Goal: Information Seeking & Learning: Learn about a topic

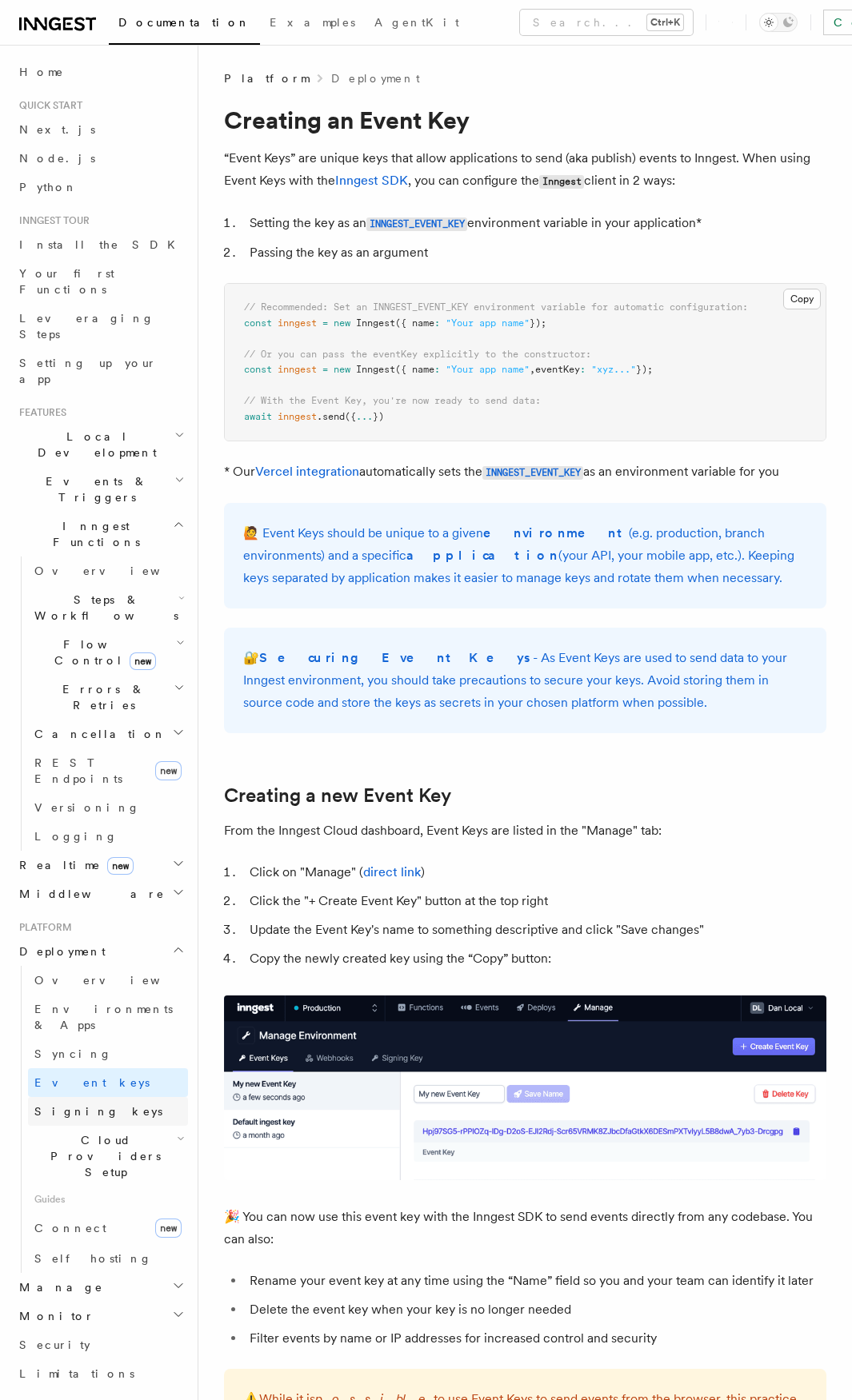
click at [106, 1097] on link "Signing keys" at bounding box center [107, 1111] width 160 height 29
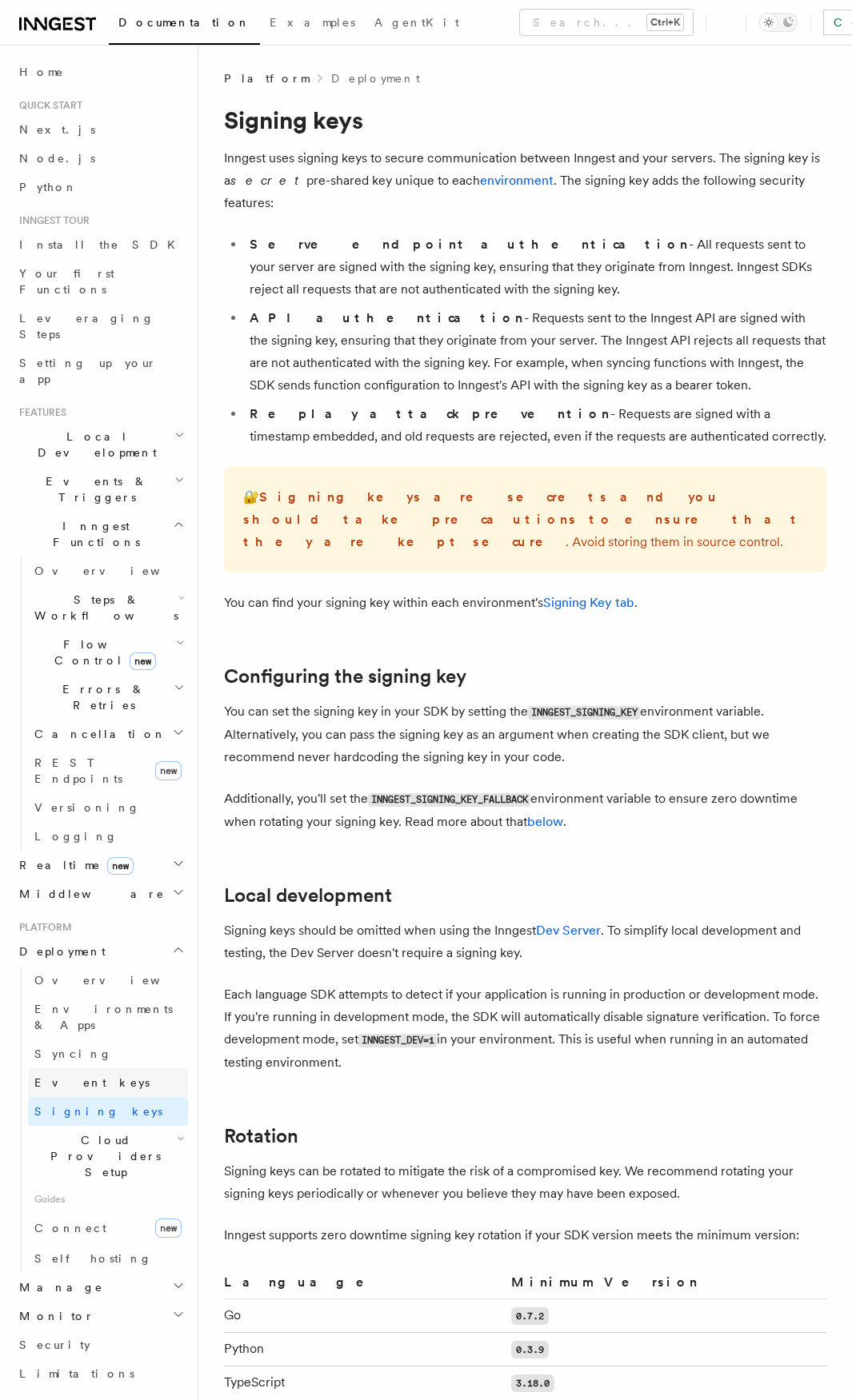
click at [80, 1068] on link "Event keys" at bounding box center [107, 1083] width 160 height 29
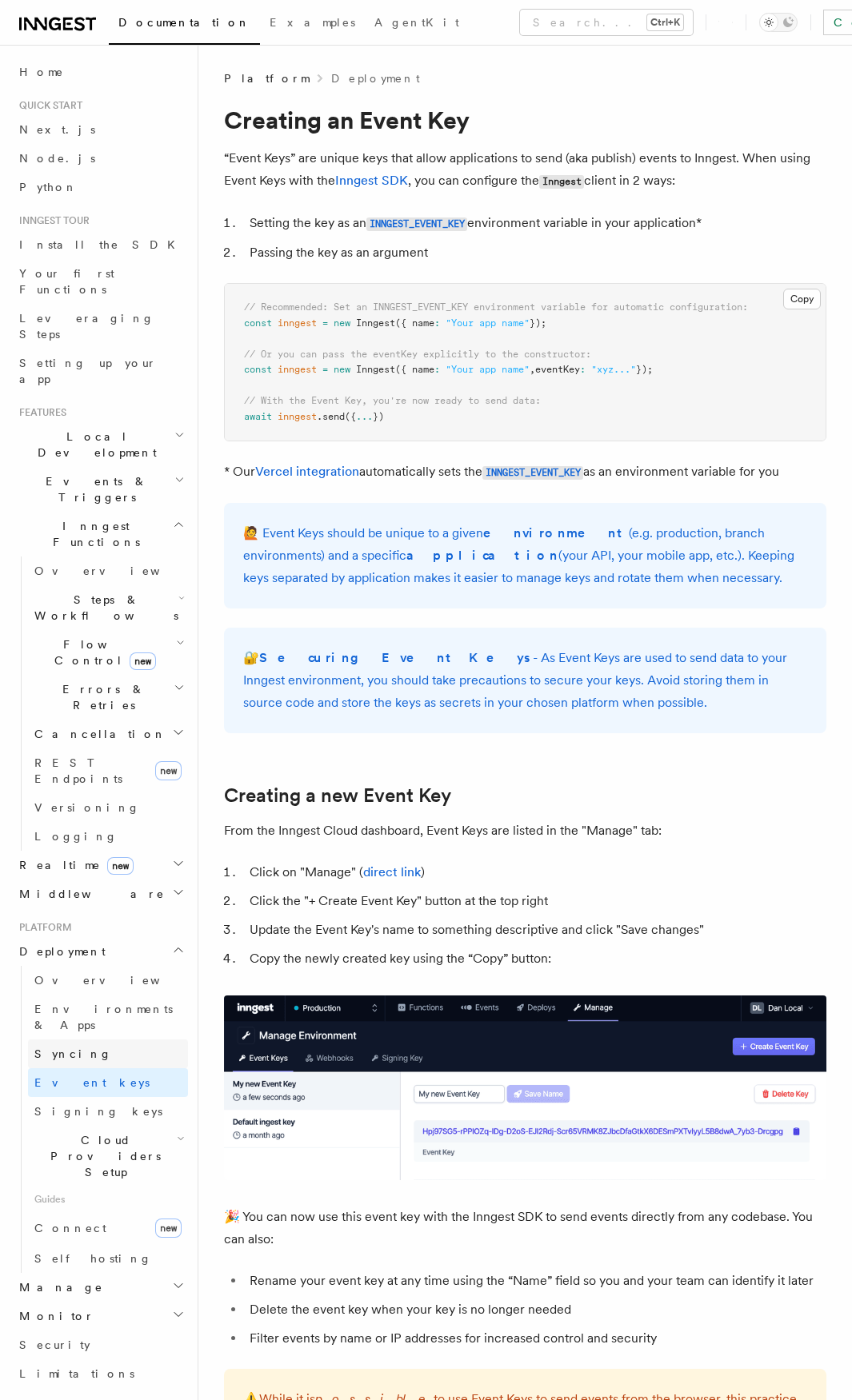
click at [86, 1039] on link "Syncing" at bounding box center [107, 1054] width 160 height 29
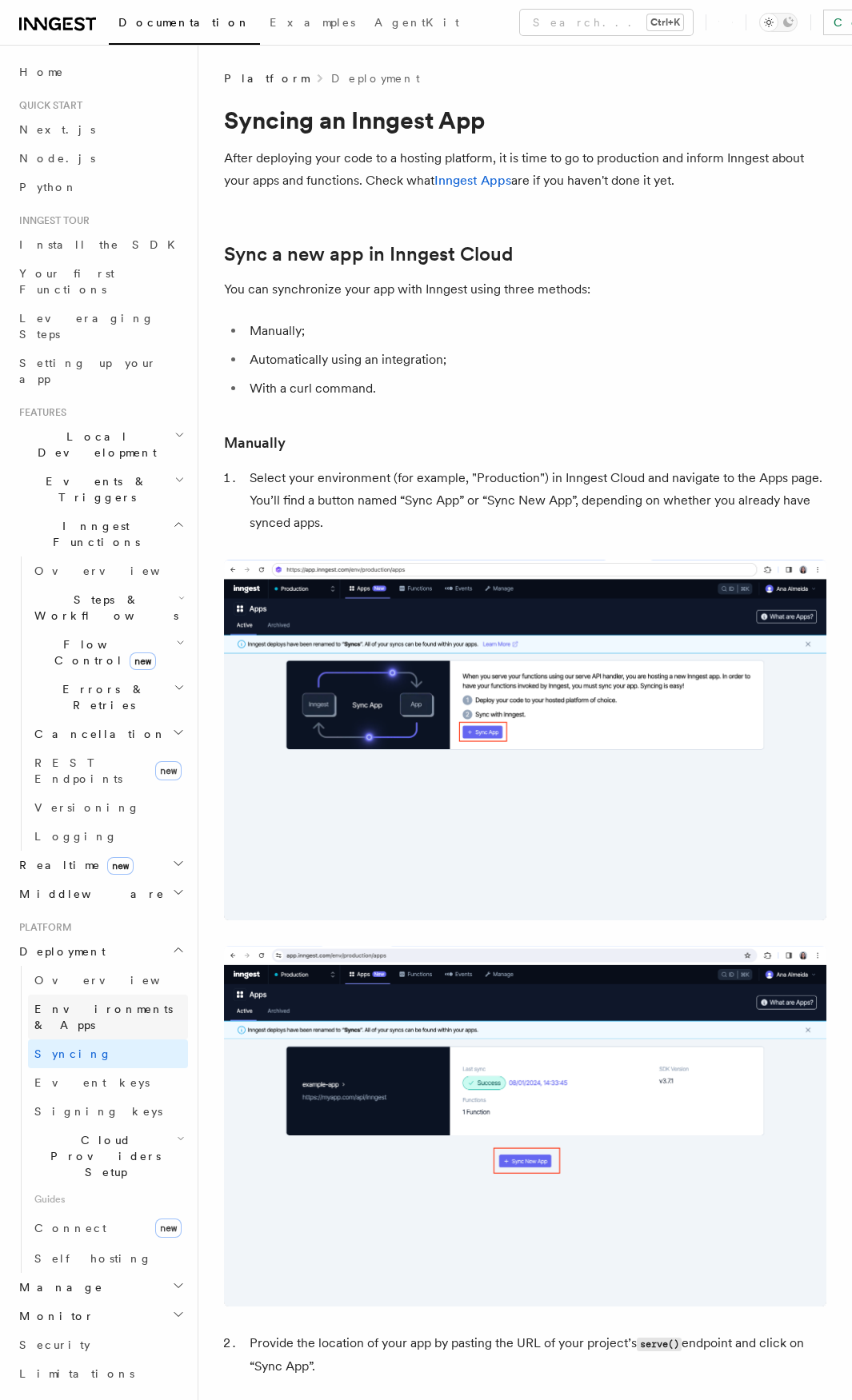
click at [88, 1003] on span "Environments & Apps" at bounding box center [103, 1017] width 139 height 29
click at [78, 78] on link "Home" at bounding box center [99, 72] width 175 height 29
